Goal: Information Seeking & Learning: Learn about a topic

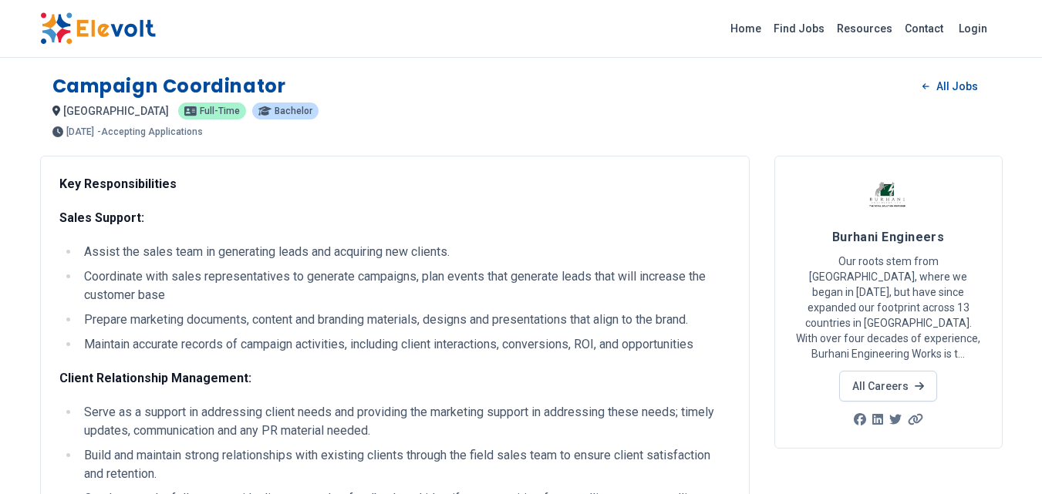
scroll to position [410, 0]
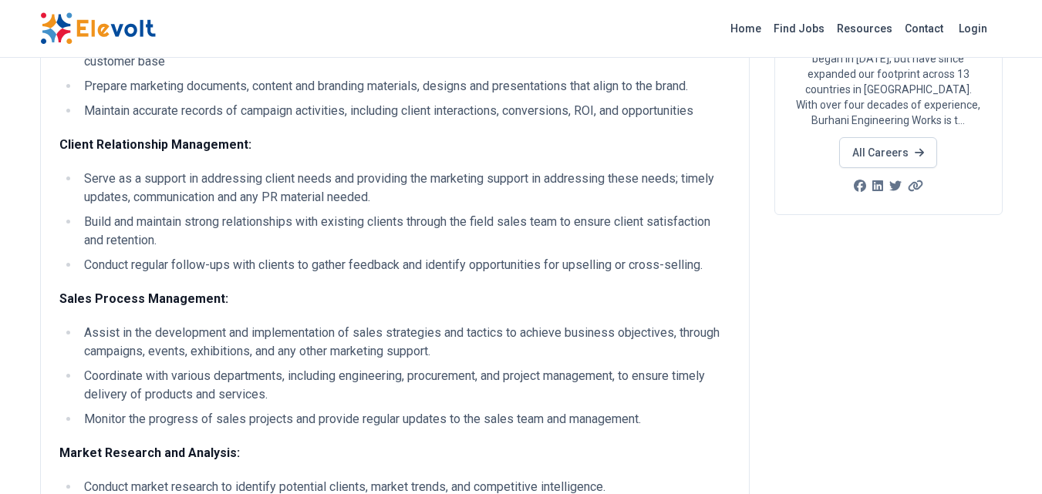
scroll to position [0, 0]
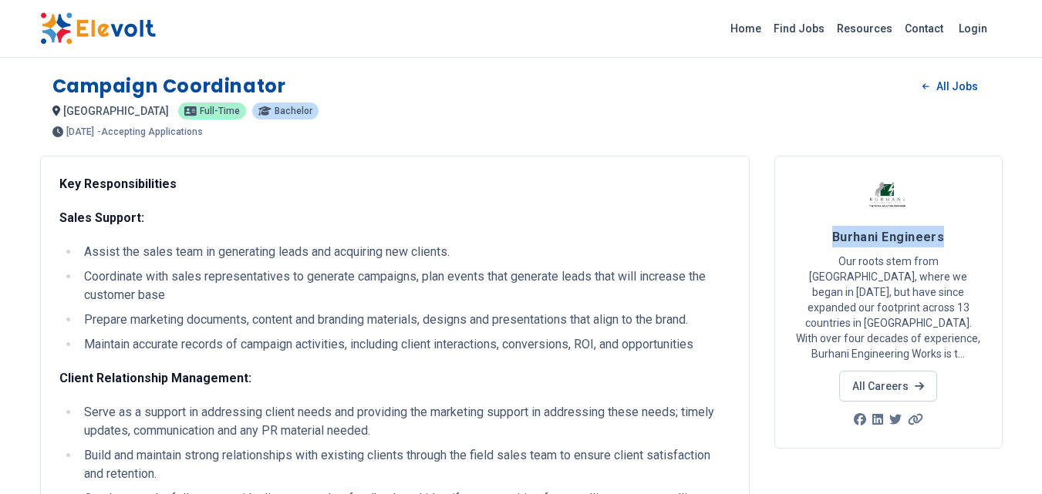
drag, startPoint x: 830, startPoint y: 237, endPoint x: 940, endPoint y: 232, distance: 109.6
click at [940, 232] on h4 "Burhani Engineers" at bounding box center [888, 237] width 190 height 22
copy span "Burhani Engineers"
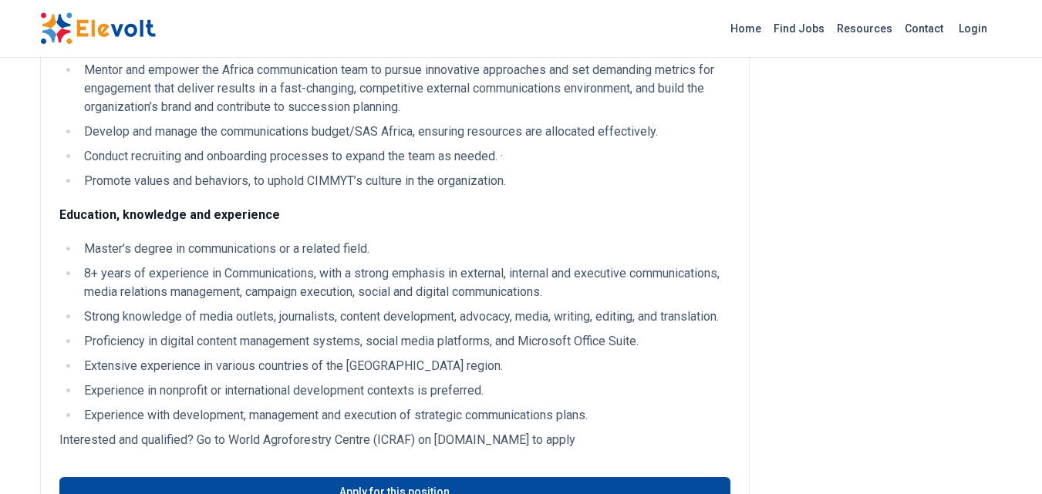
scroll to position [1696, 0]
